Goal: Task Accomplishment & Management: Complete application form

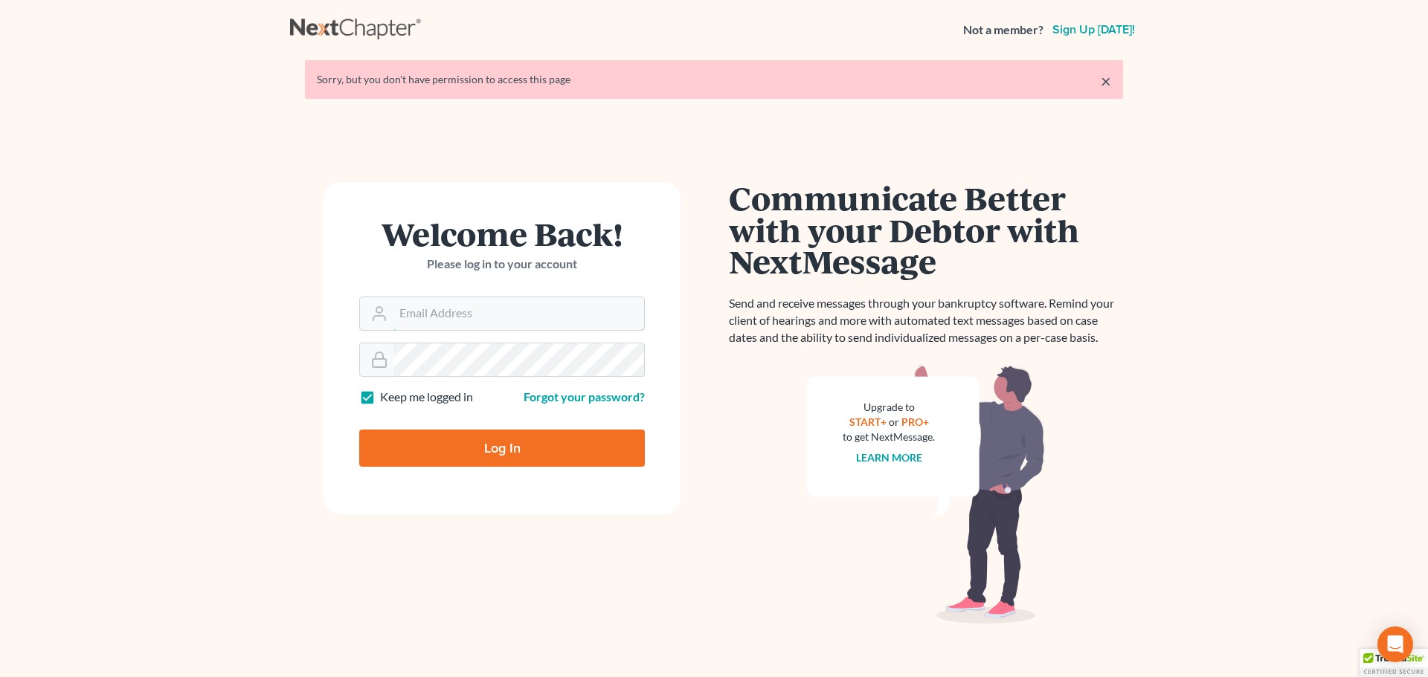
type input "[EMAIL_ADDRESS][DOMAIN_NAME]"
click at [449, 447] on input "Log In" at bounding box center [502, 448] width 286 height 37
type input "Thinking..."
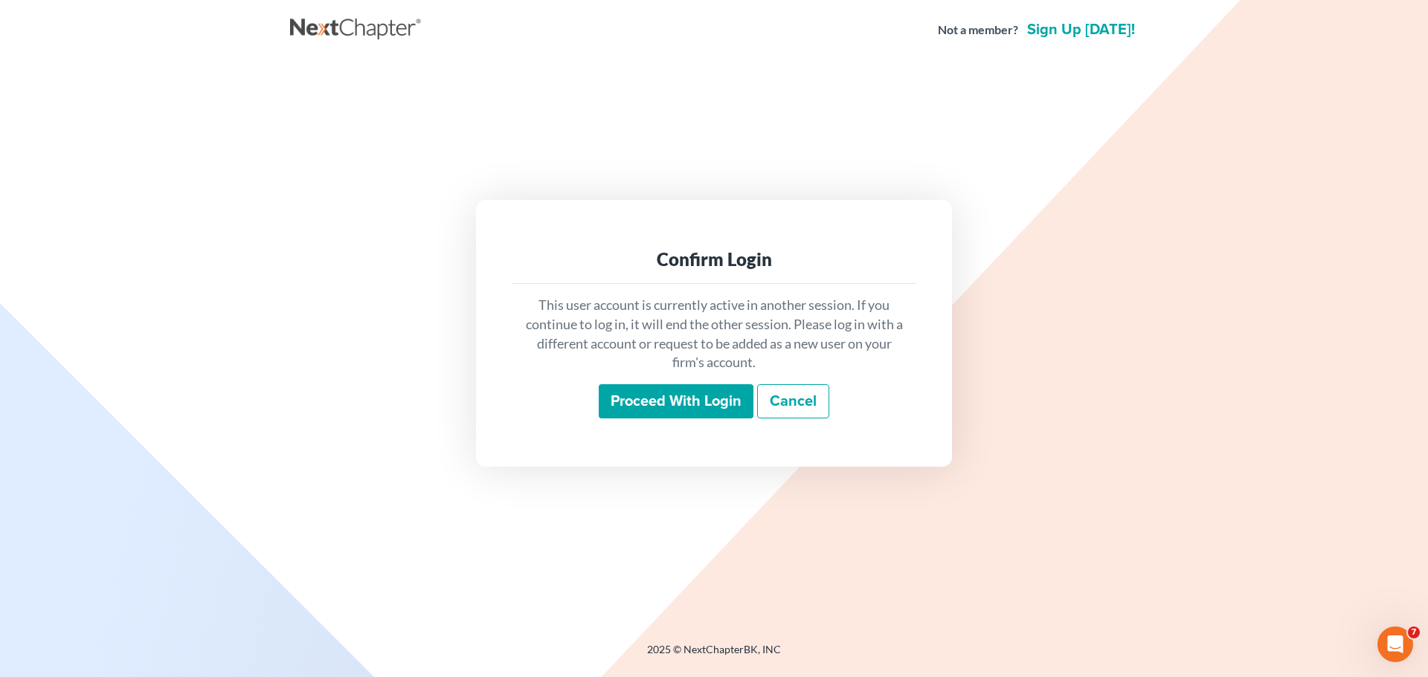
click at [690, 397] on input "Proceed with login" at bounding box center [676, 401] width 155 height 34
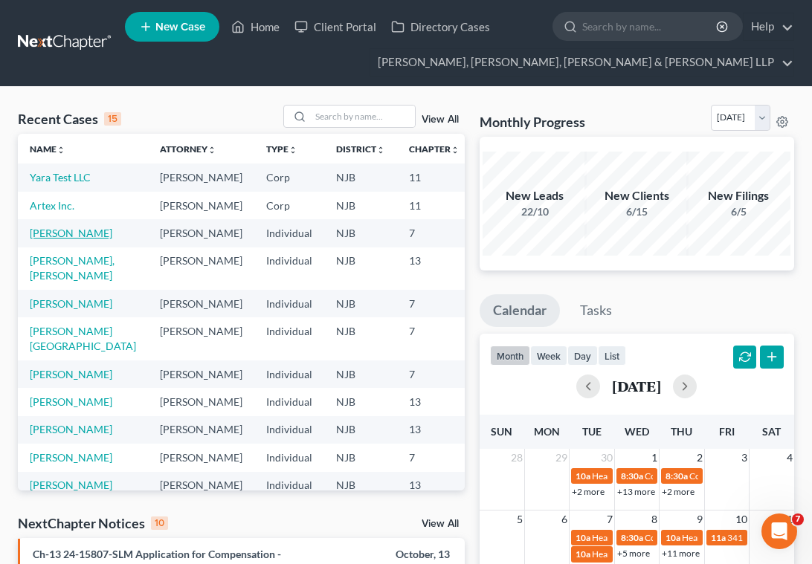
click at [48, 239] on link "Martin, Kassim" at bounding box center [71, 233] width 83 height 13
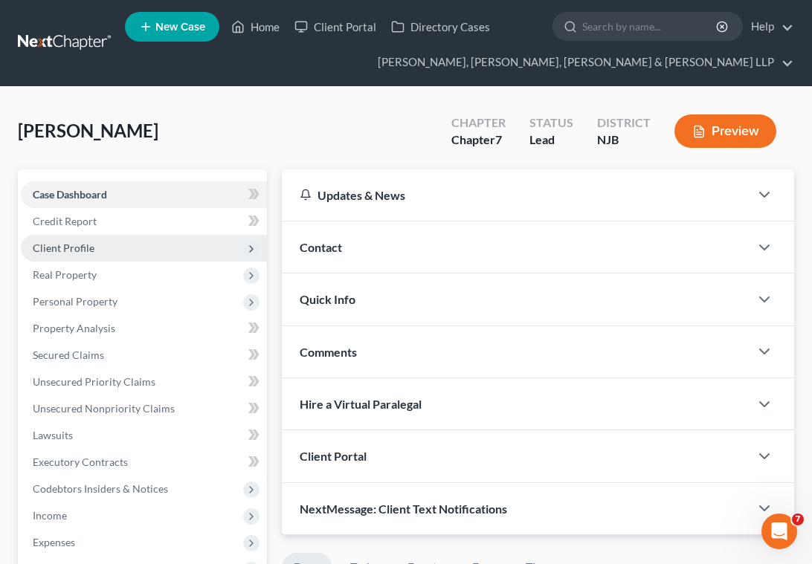
click at [56, 251] on span "Client Profile" at bounding box center [64, 248] width 62 height 13
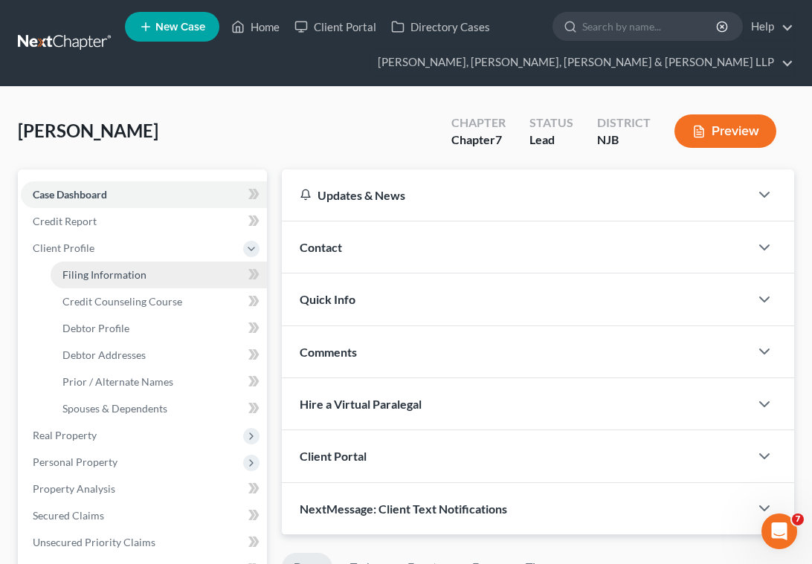
click at [93, 268] on span "Filing Information" at bounding box center [104, 274] width 84 height 13
select select "1"
select select "0"
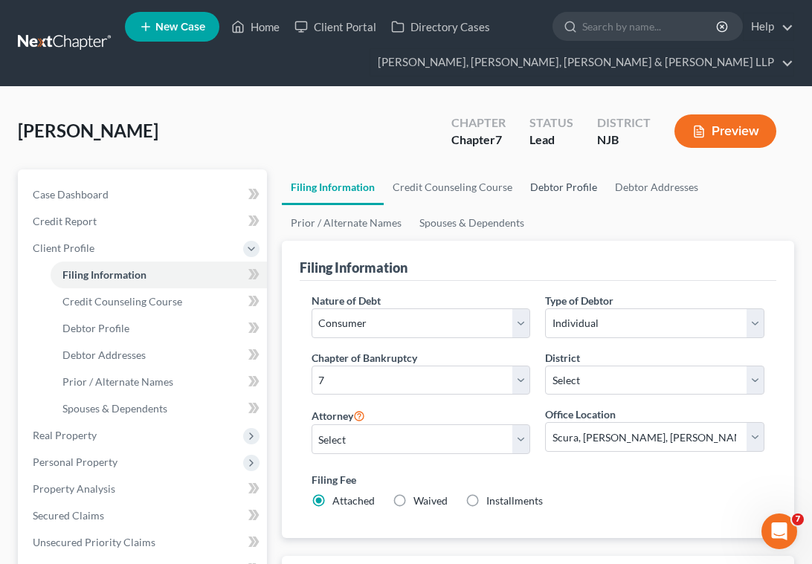
click at [553, 187] on link "Debtor Profile" at bounding box center [563, 188] width 85 height 36
select select "3"
select select "1"
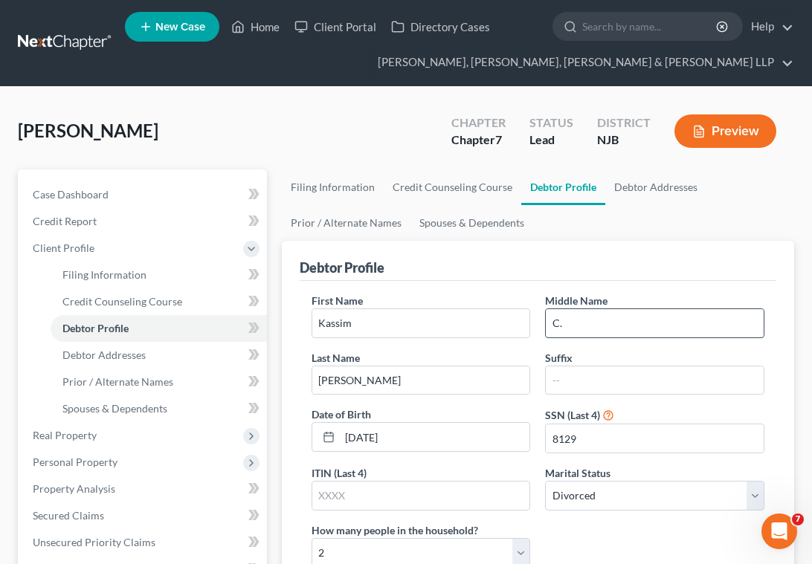
click at [585, 324] on input "C." at bounding box center [655, 323] width 218 height 28
type input "Culbert"
click at [365, 130] on div "Martin, Kassim Upgraded Chapter Chapter 7 Status Lead District NJB Preview" at bounding box center [406, 137] width 776 height 65
click at [413, 129] on div "Martin, Kassim Upgraded Chapter Chapter 7 Status Lead District NJB Preview" at bounding box center [406, 137] width 776 height 65
click at [353, 218] on link "Prior / Alternate Names" at bounding box center [346, 223] width 129 height 36
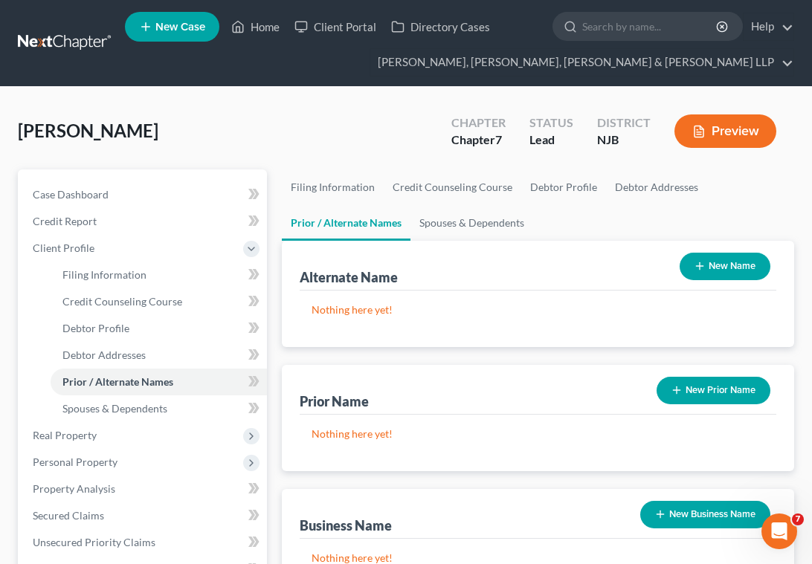
click at [728, 264] on button "New Name" at bounding box center [725, 267] width 91 height 28
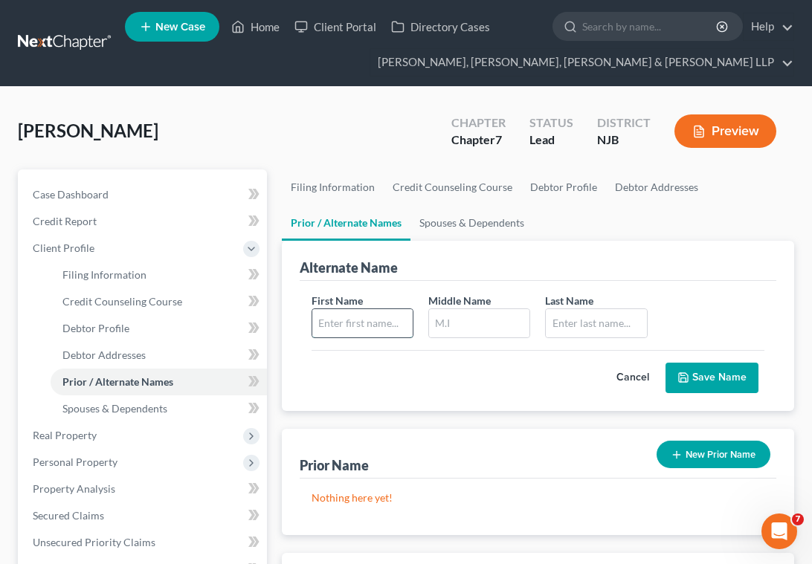
click at [349, 313] on input "text" at bounding box center [362, 323] width 100 height 28
type input "Kassim"
type input "M."
type input "Martin"
click at [722, 368] on button "Save Name" at bounding box center [711, 378] width 93 height 31
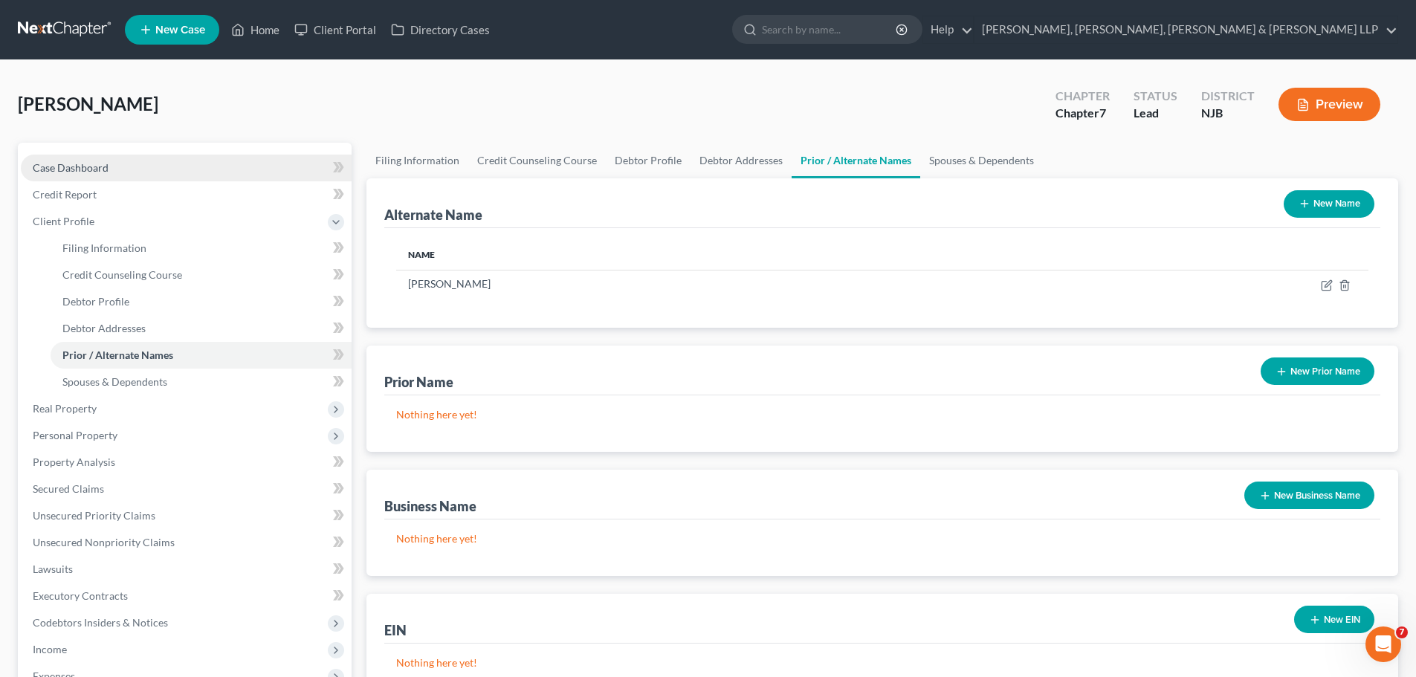
click at [87, 170] on span "Case Dashboard" at bounding box center [71, 167] width 76 height 13
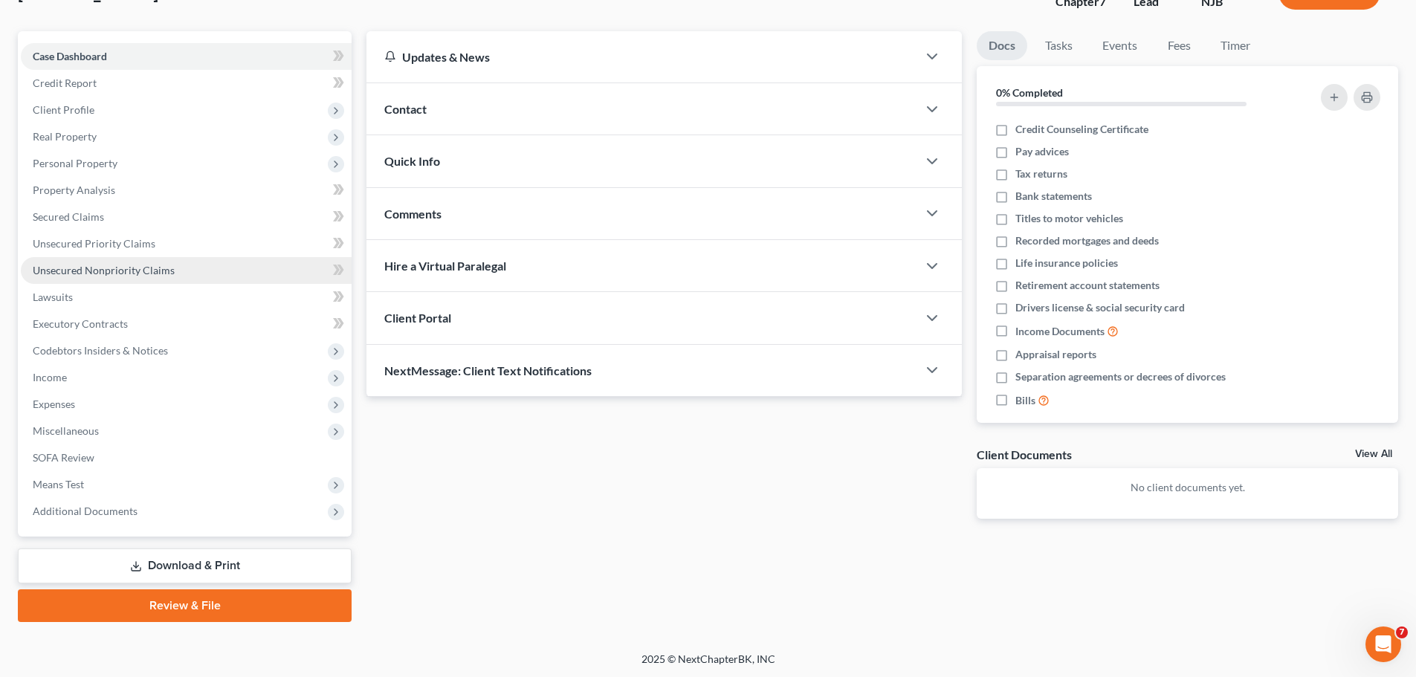
scroll to position [113, 0]
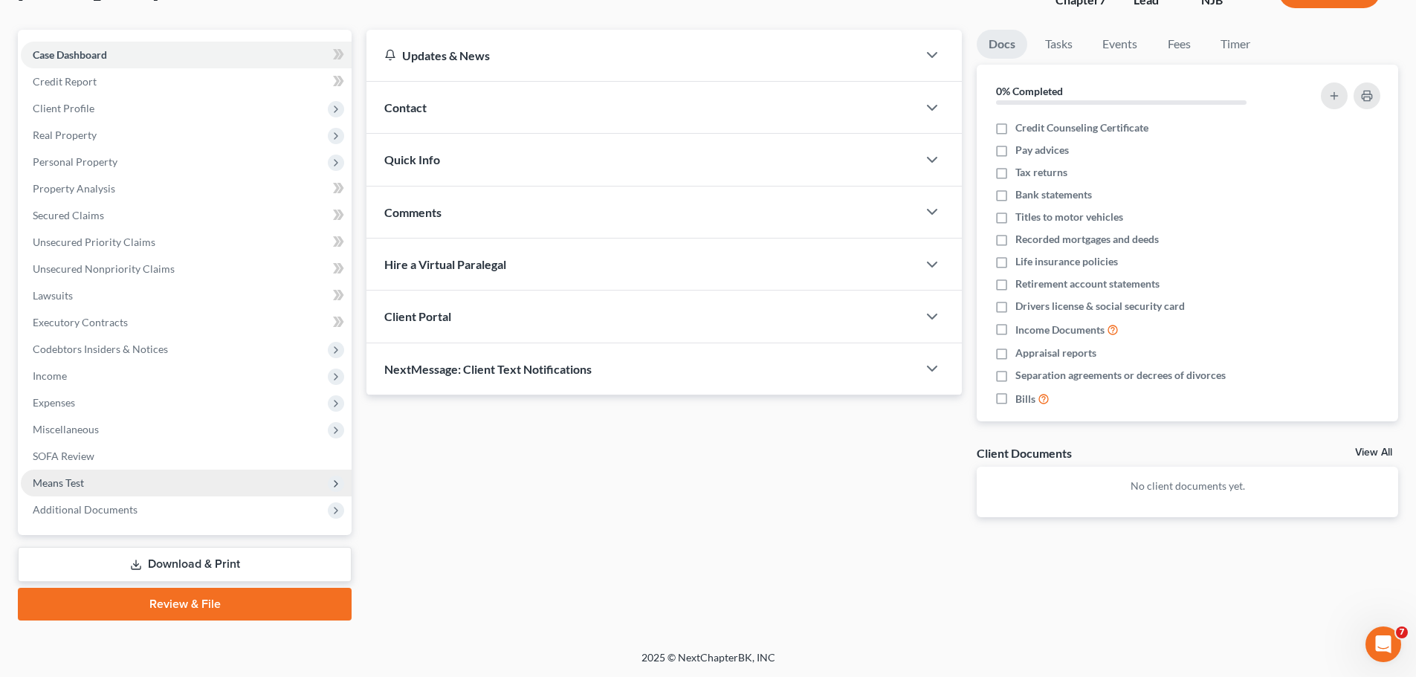
click at [44, 485] on span "Means Test" at bounding box center [58, 483] width 51 height 13
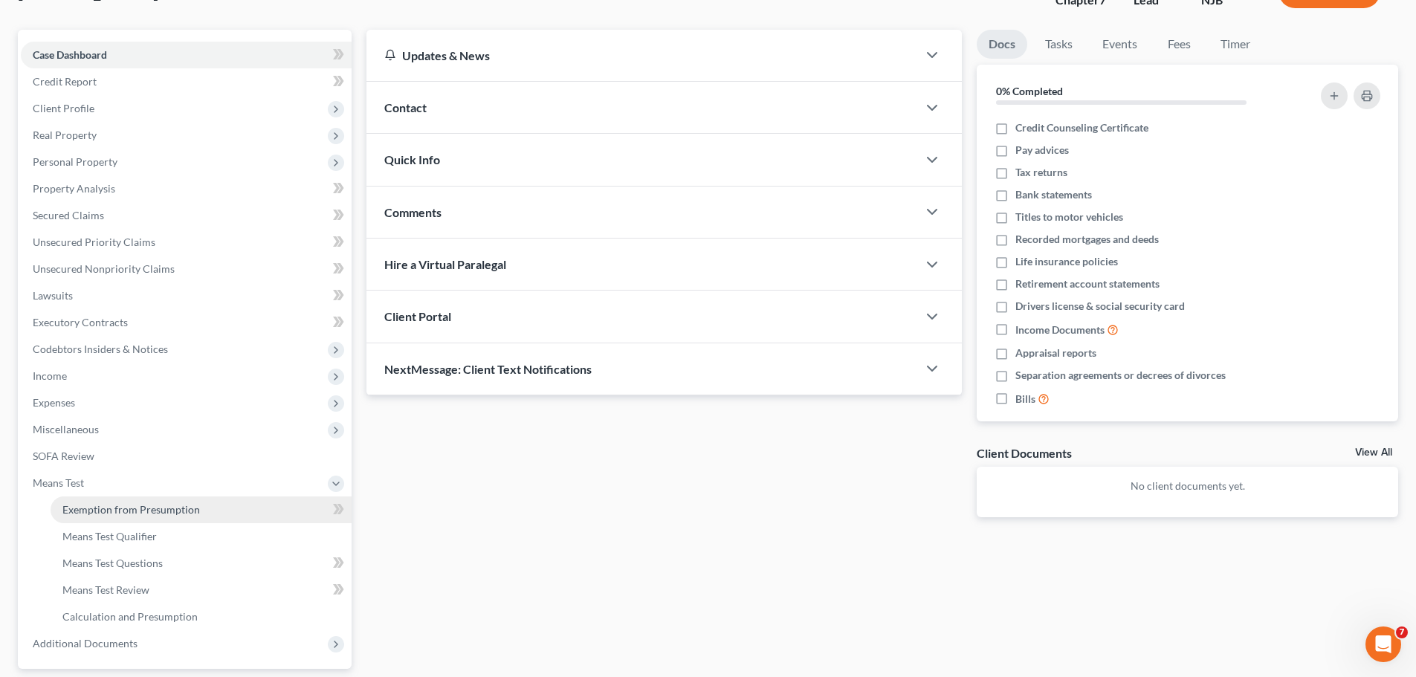
click at [86, 513] on span "Exemption from Presumption" at bounding box center [131, 509] width 138 height 13
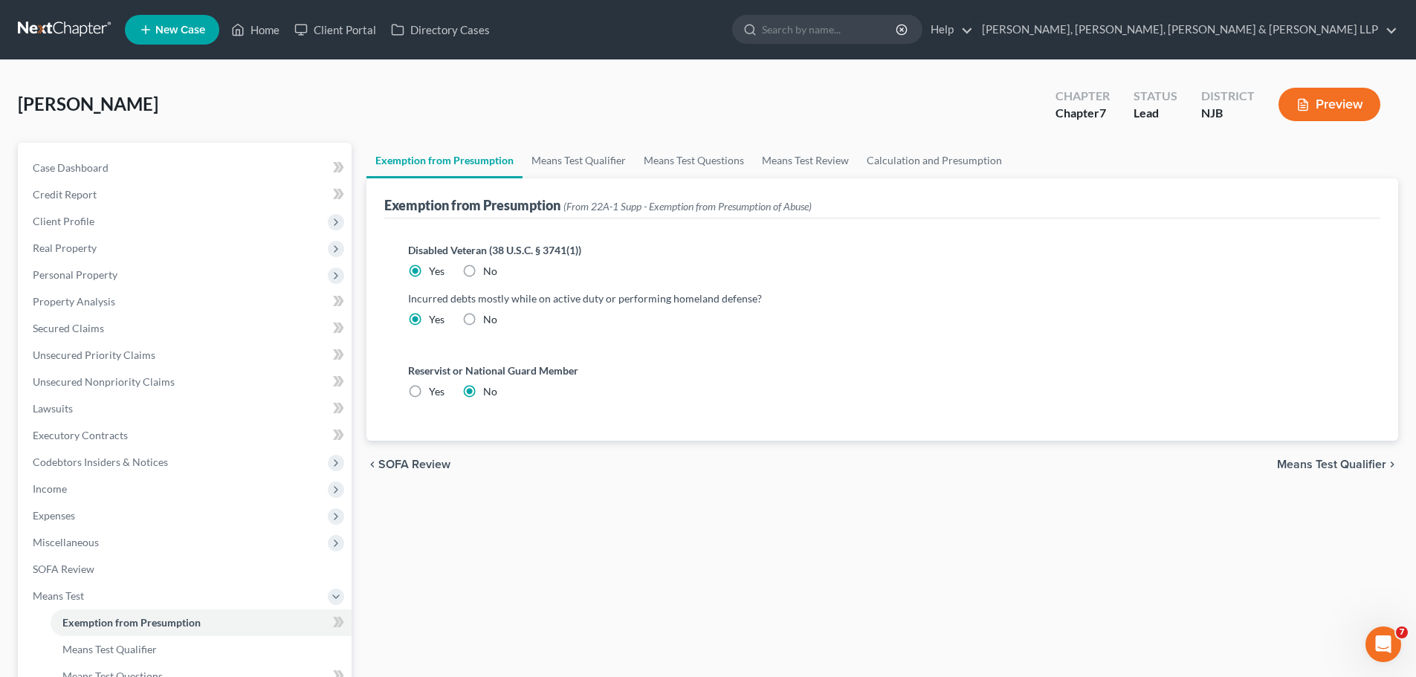
click at [483, 317] on label "No" at bounding box center [490, 319] width 14 height 15
click at [489, 317] on input "No" at bounding box center [494, 317] width 10 height 10
radio input "true"
click at [574, 349] on div "Disabled Veteran (38 U.S.C. § 3741(1)) Yes No Incurred debts mostly while on ac…" at bounding box center [882, 291] width 973 height 120
click at [584, 156] on link "Means Test Qualifier" at bounding box center [579, 161] width 112 height 36
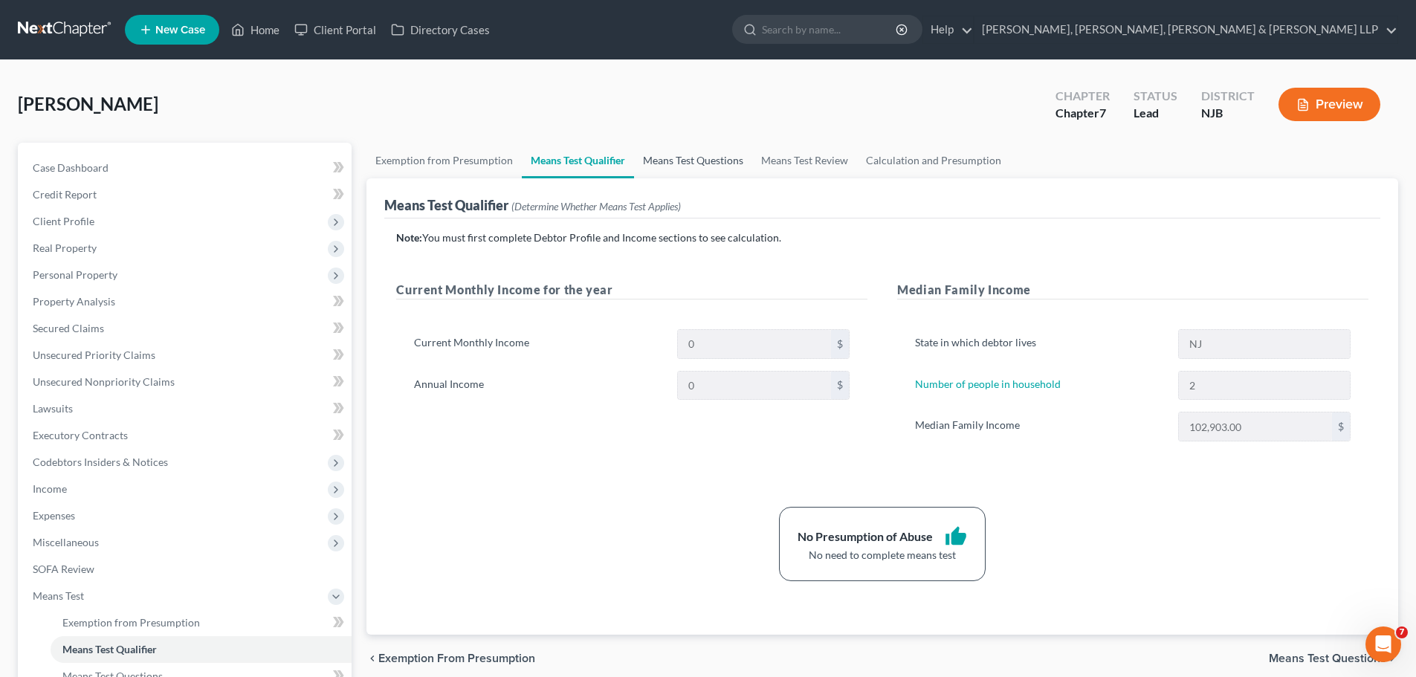
click at [684, 160] on link "Means Test Questions" at bounding box center [693, 161] width 118 height 36
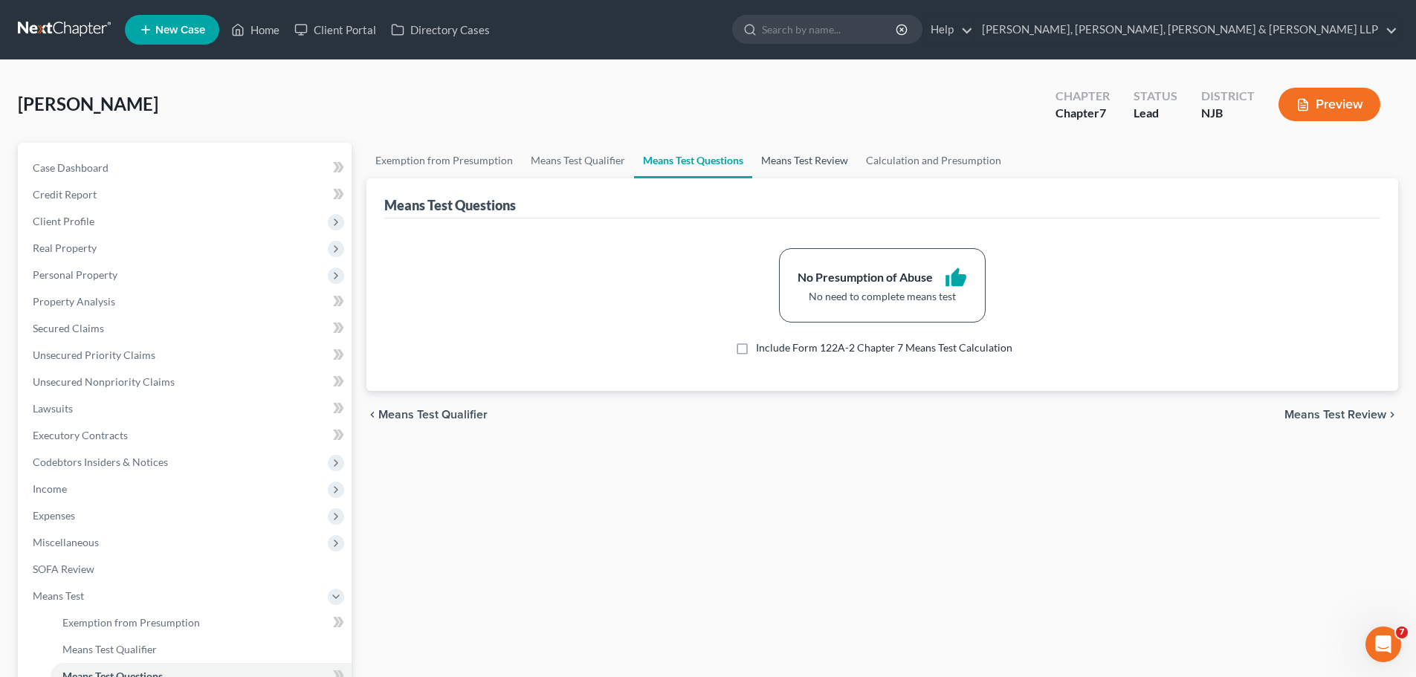
click at [811, 167] on link "Means Test Review" at bounding box center [804, 161] width 105 height 36
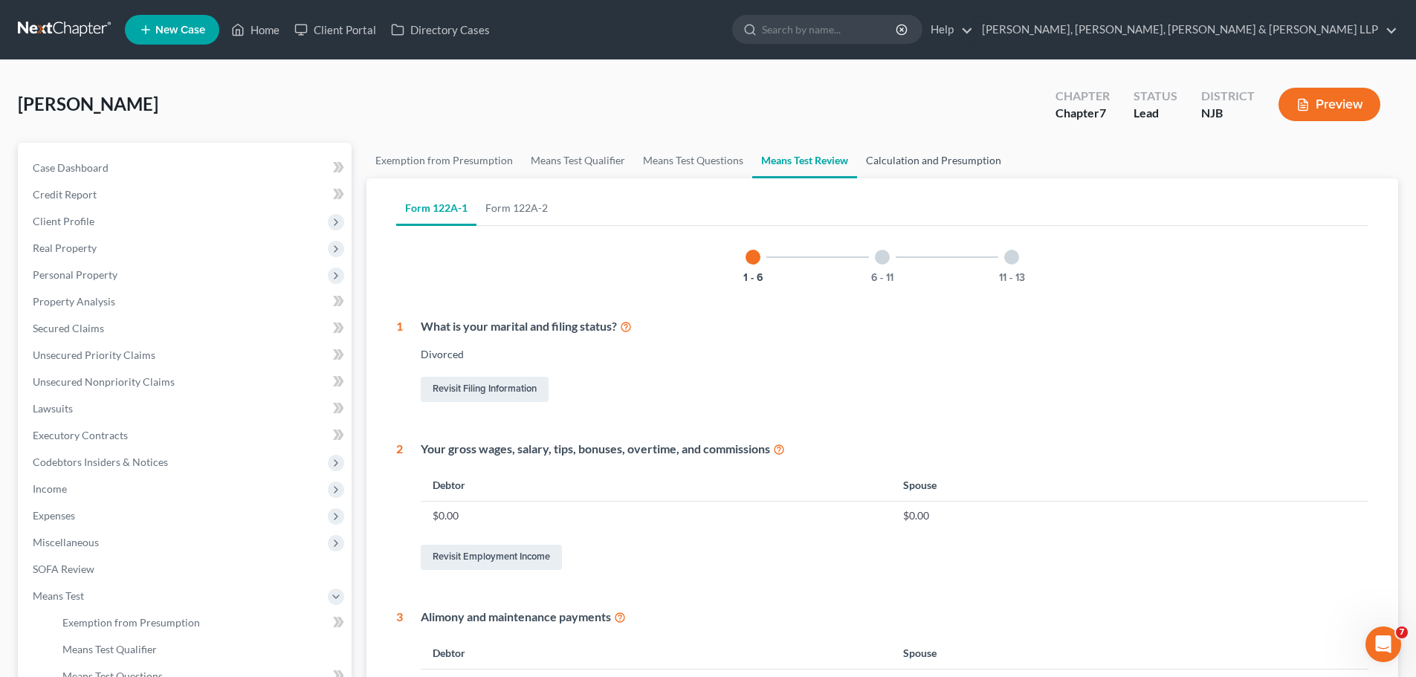
click at [950, 161] on link "Calculation and Presumption" at bounding box center [933, 161] width 153 height 36
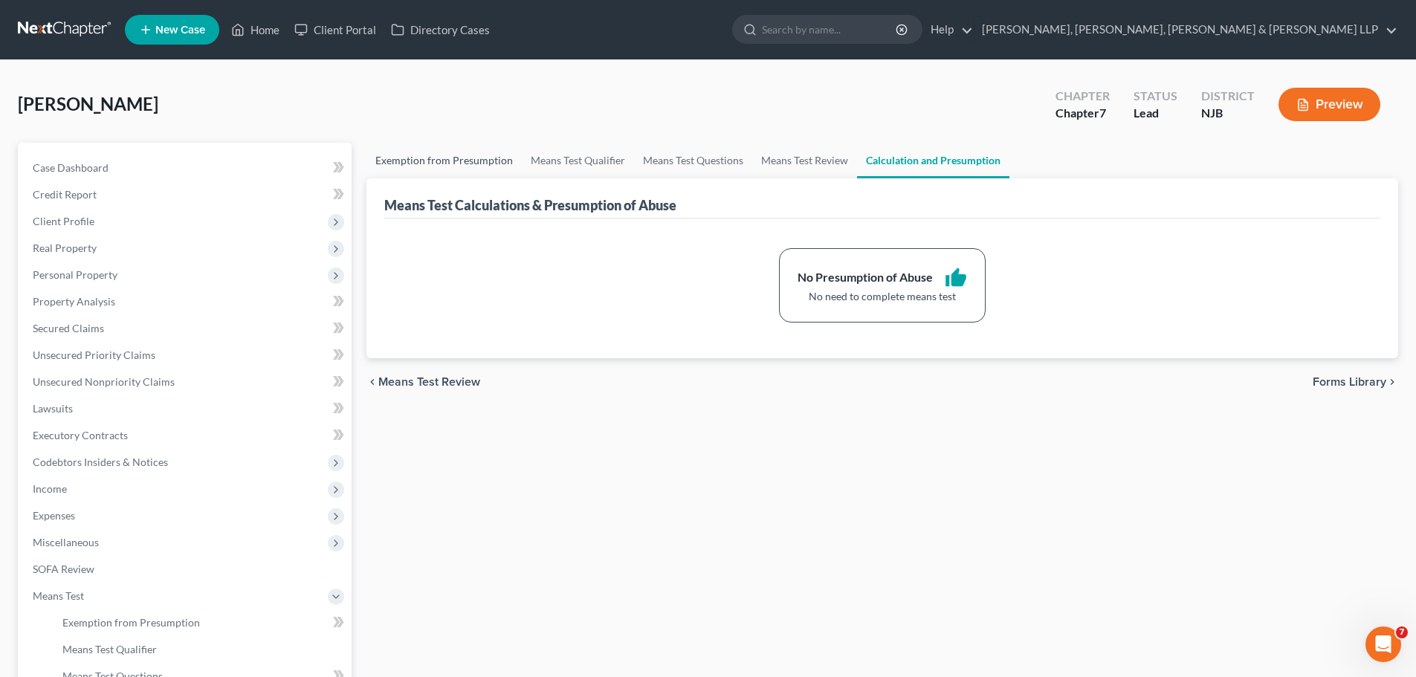
click at [439, 154] on link "Exemption from Presumption" at bounding box center [444, 161] width 155 height 36
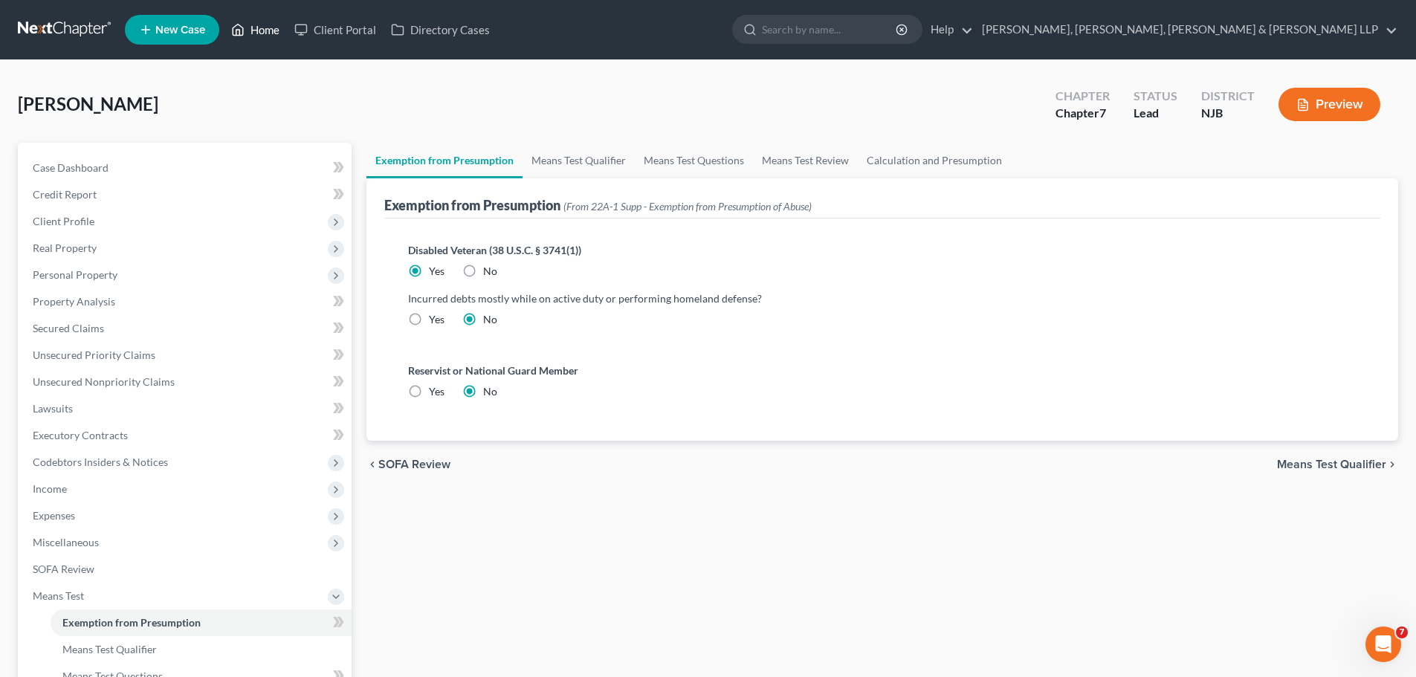
click at [268, 31] on link "Home" at bounding box center [255, 29] width 63 height 27
